Goal: Transaction & Acquisition: Obtain resource

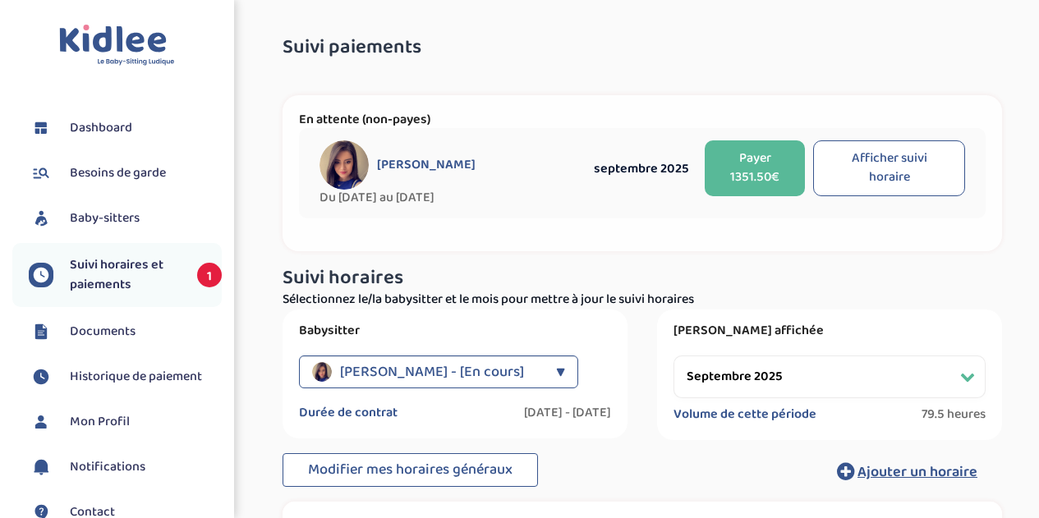
select select "septembre 2025"
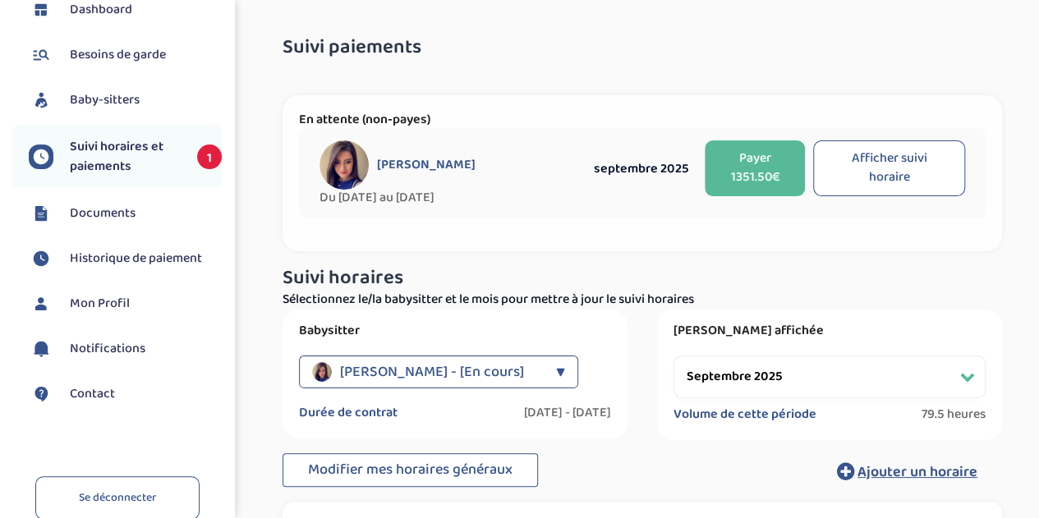
scroll to position [82, 0]
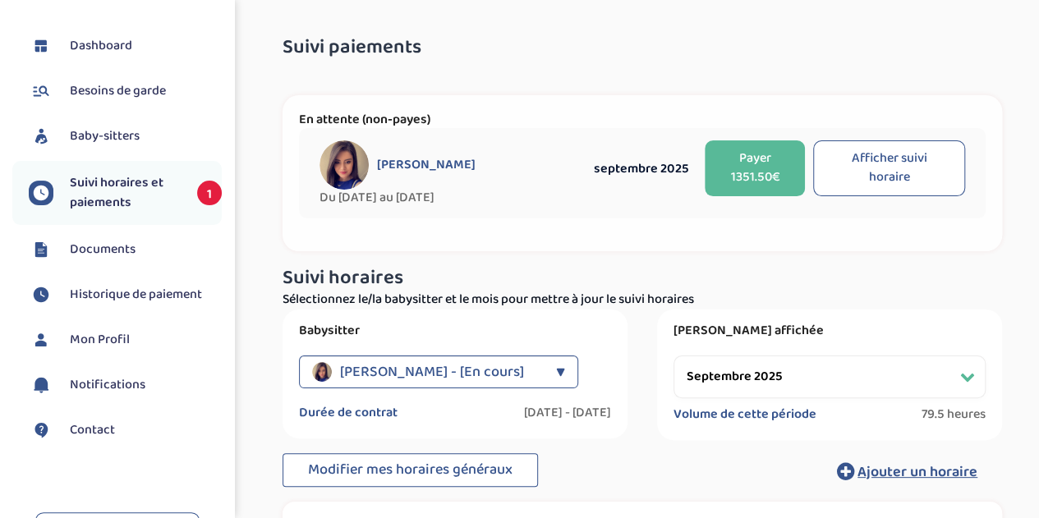
click at [141, 134] on link "Baby-sitters" at bounding box center [125, 136] width 193 height 25
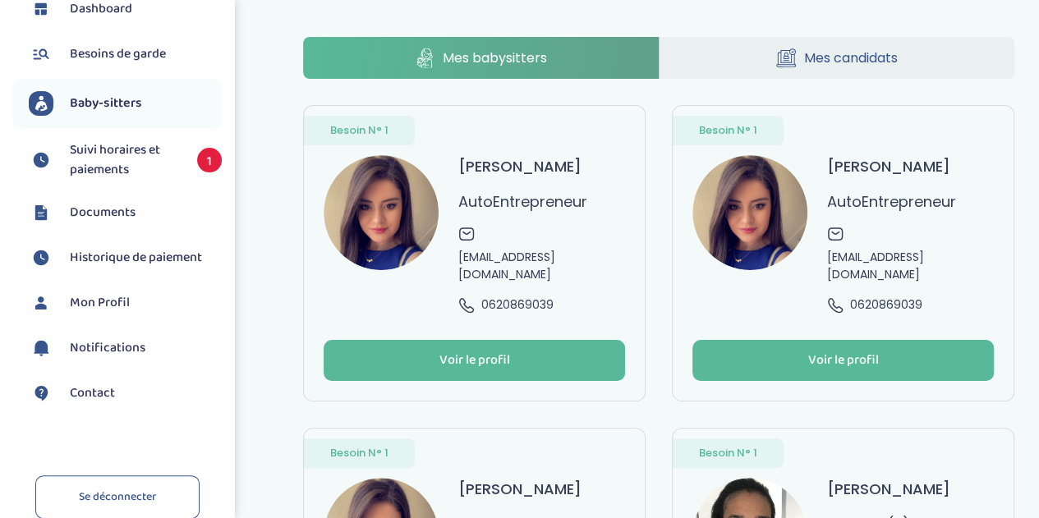
click at [141, 213] on link "Documents" at bounding box center [125, 212] width 193 height 25
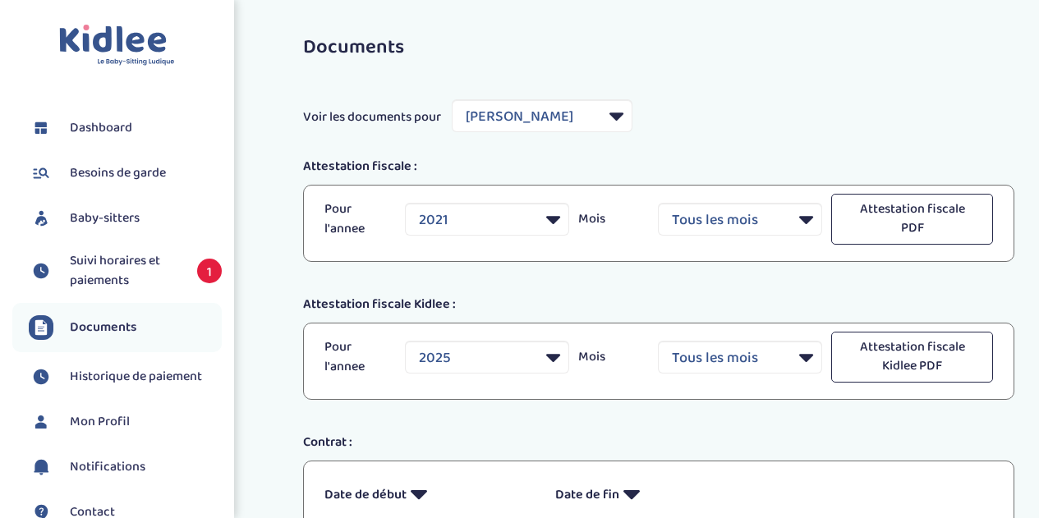
select select "8085"
select select "2021"
click at [531, 122] on select "Filtrer par Baby-sitter Lounici Celia Adjaho Moufidath Ferhat Sonia" at bounding box center [542, 115] width 181 height 33
select select "28348"
click at [452, 99] on select "Filtrer par Baby-sitter Lounici Celia Adjaho Moufidath Ferhat Sonia" at bounding box center [542, 115] width 181 height 33
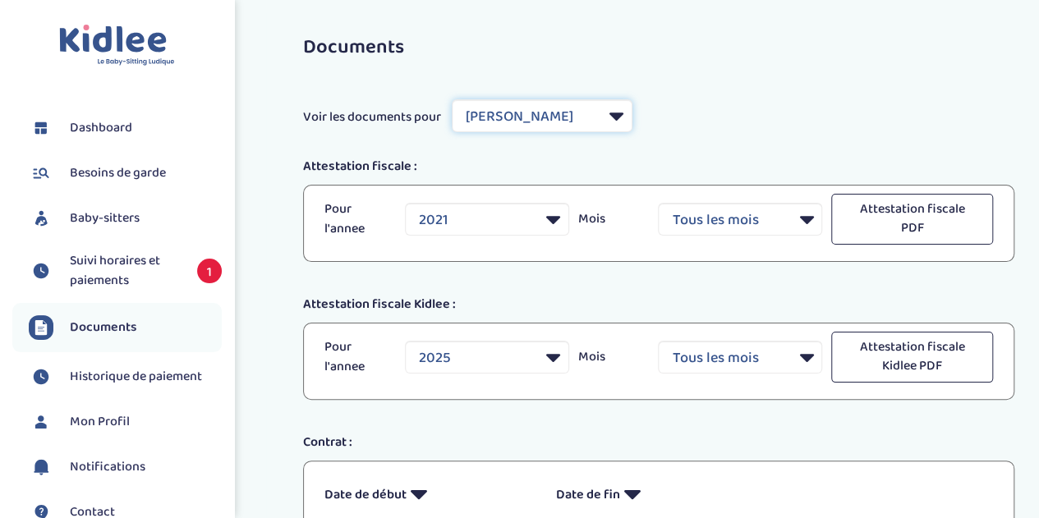
select select "2023"
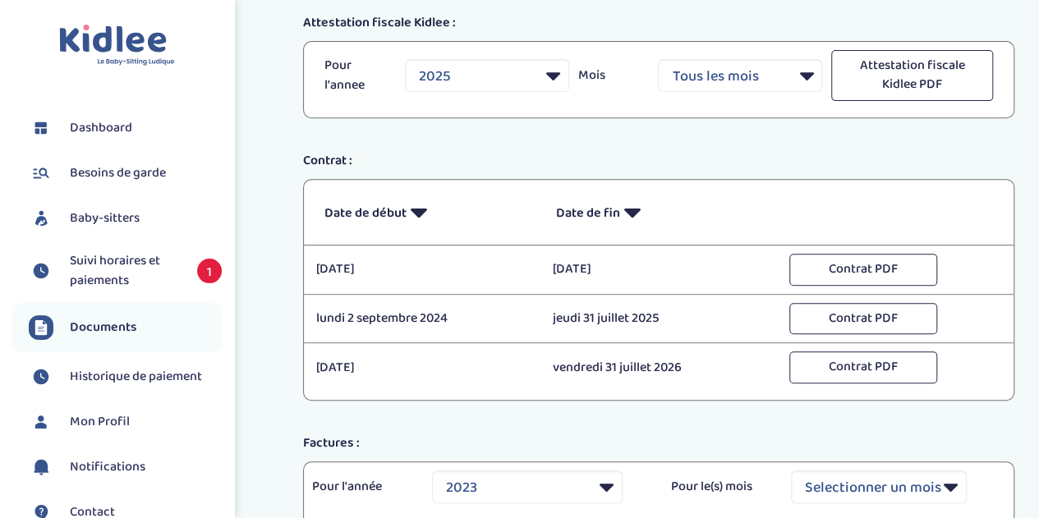
scroll to position [246, 0]
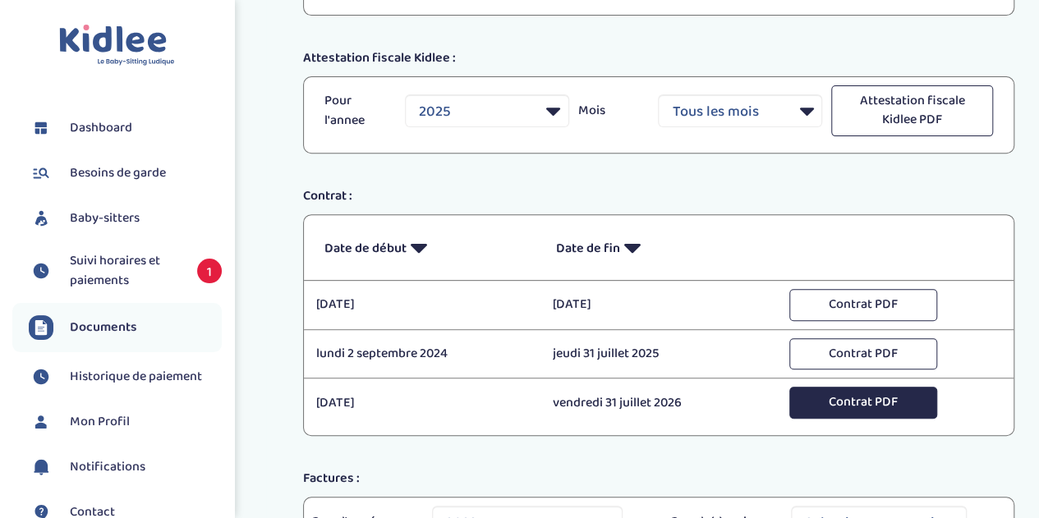
click at [829, 402] on button "Contrat PDF" at bounding box center [863, 403] width 148 height 32
